Goal: Find specific page/section: Find specific page/section

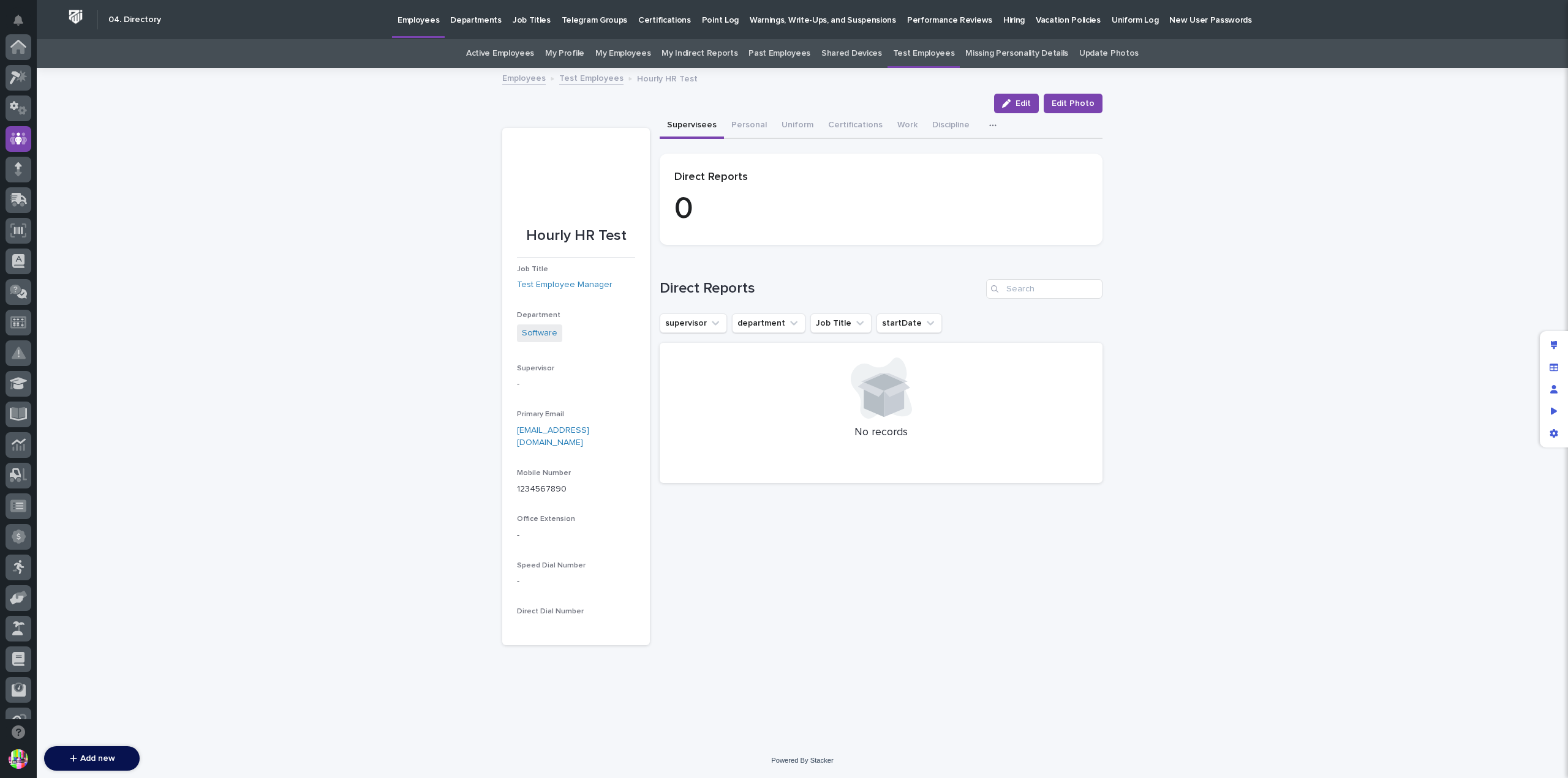
scroll to position [92, 0]
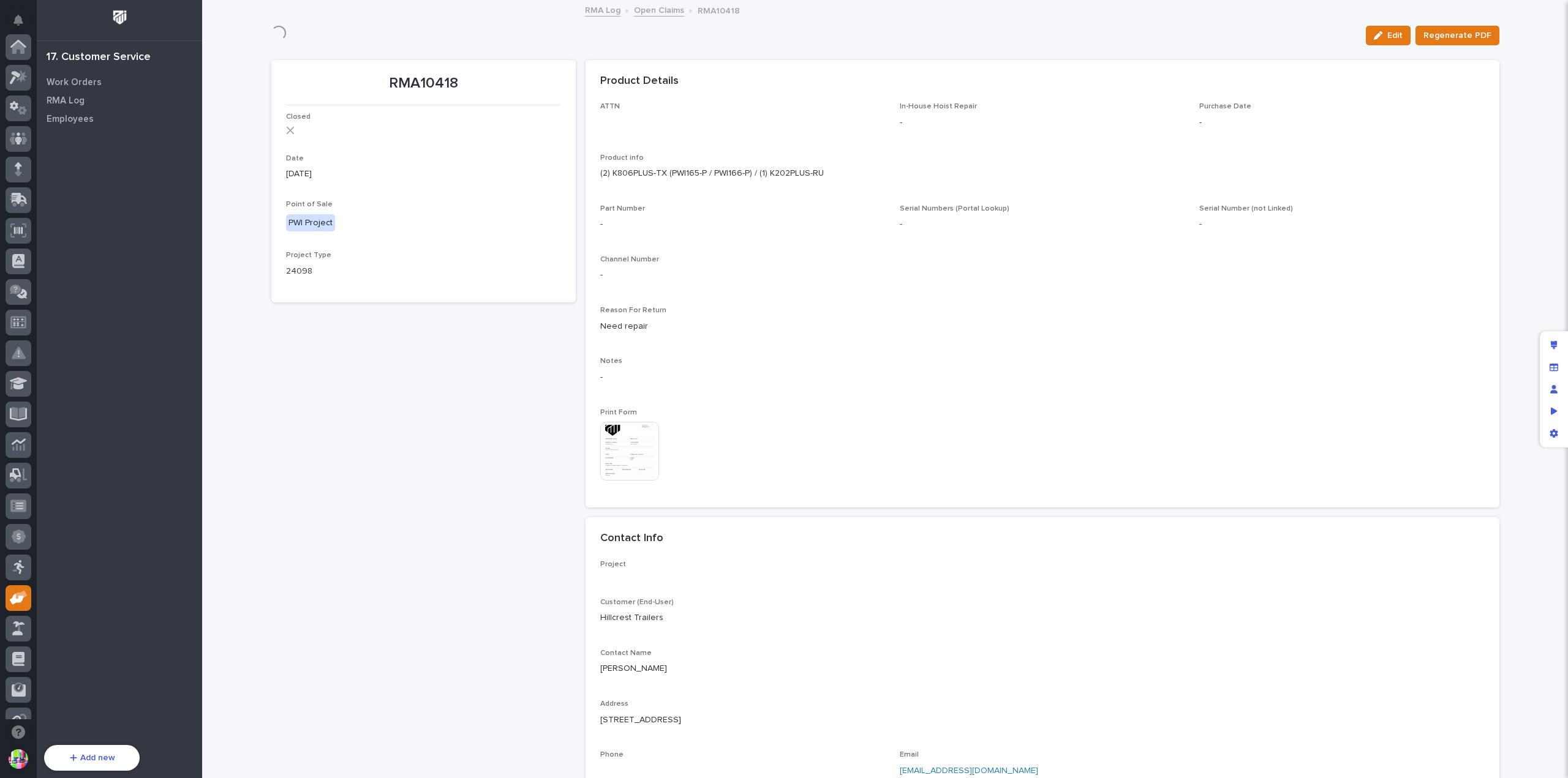
scroll to position [263, 0]
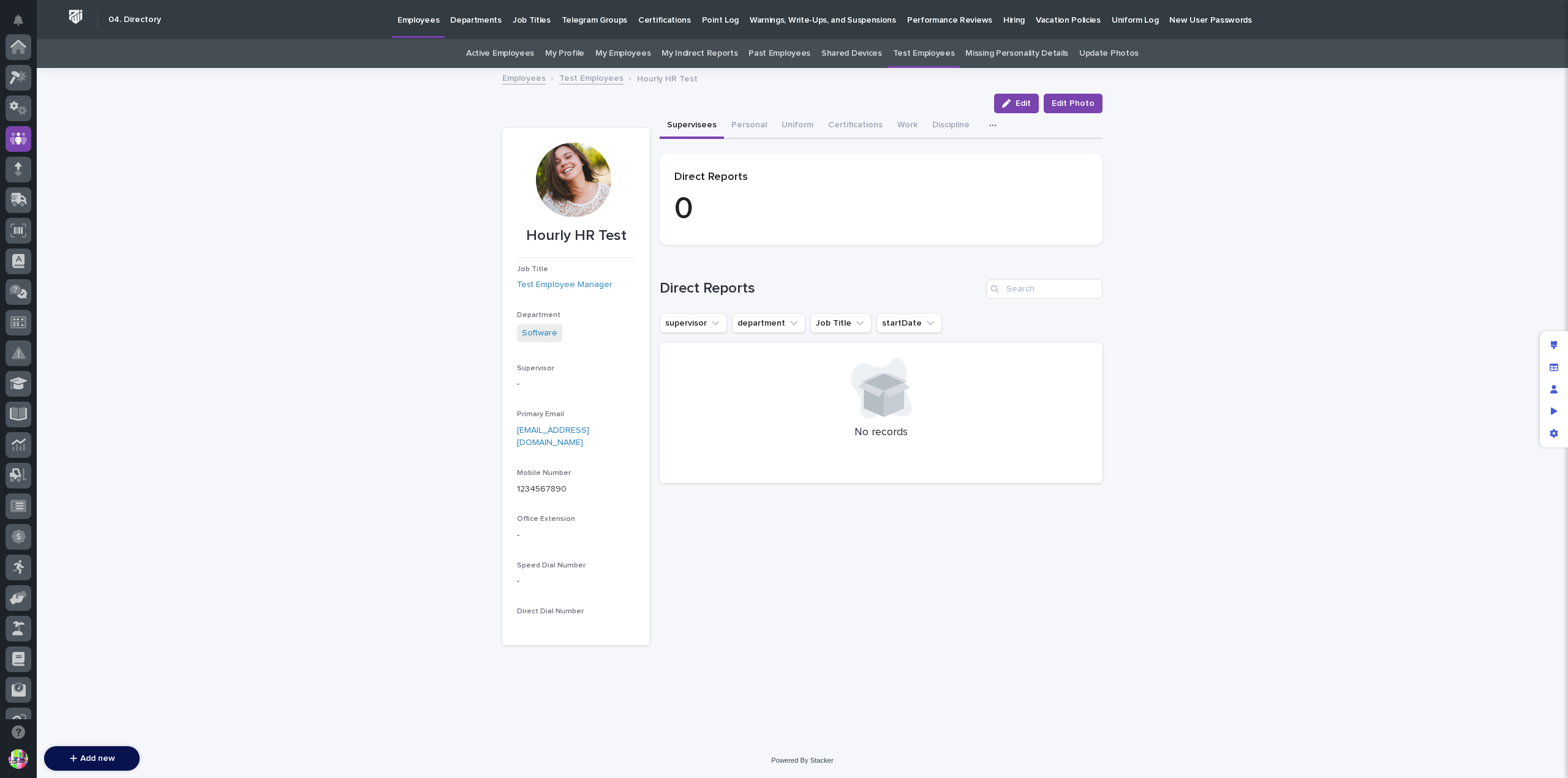
scroll to position [92, 0]
